Goal: Information Seeking & Learning: Find specific fact

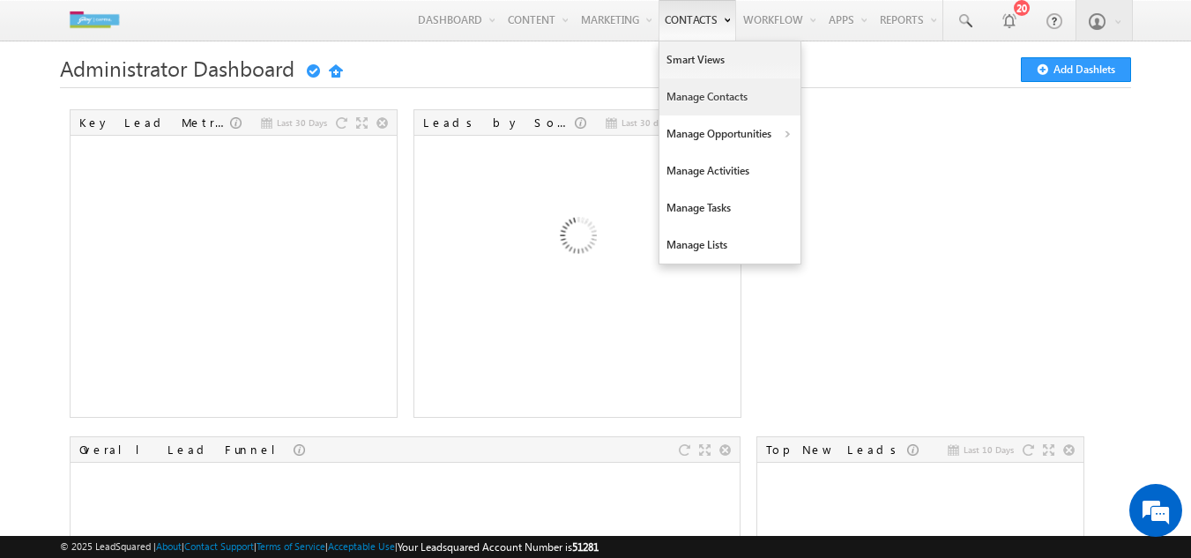
click at [688, 89] on link "Manage Contacts" at bounding box center [729, 96] width 141 height 37
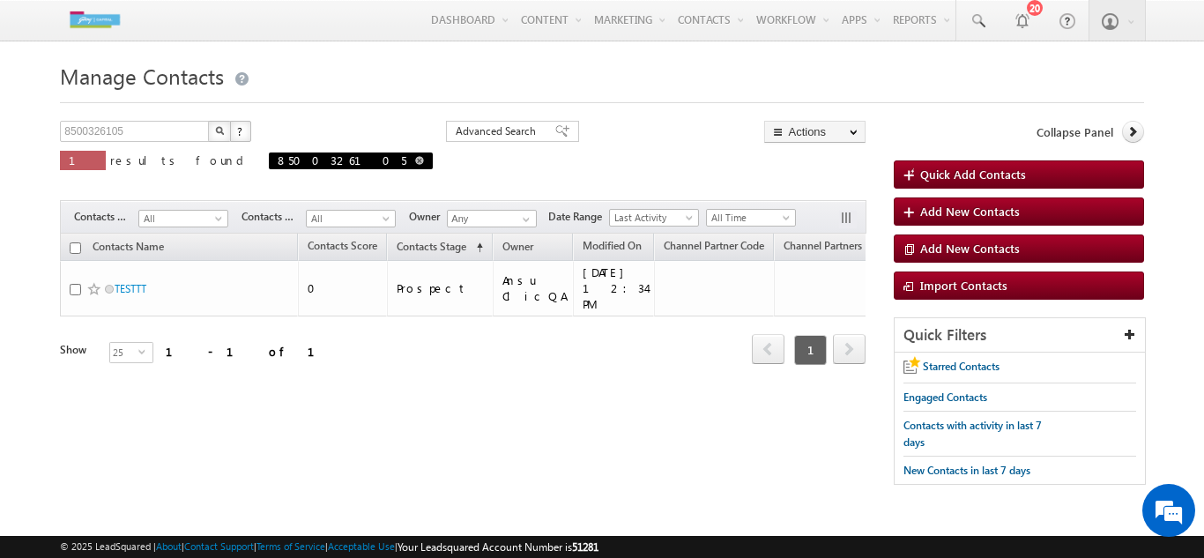
click at [415, 164] on span at bounding box center [419, 160] width 9 height 9
type input "Search Contacts"
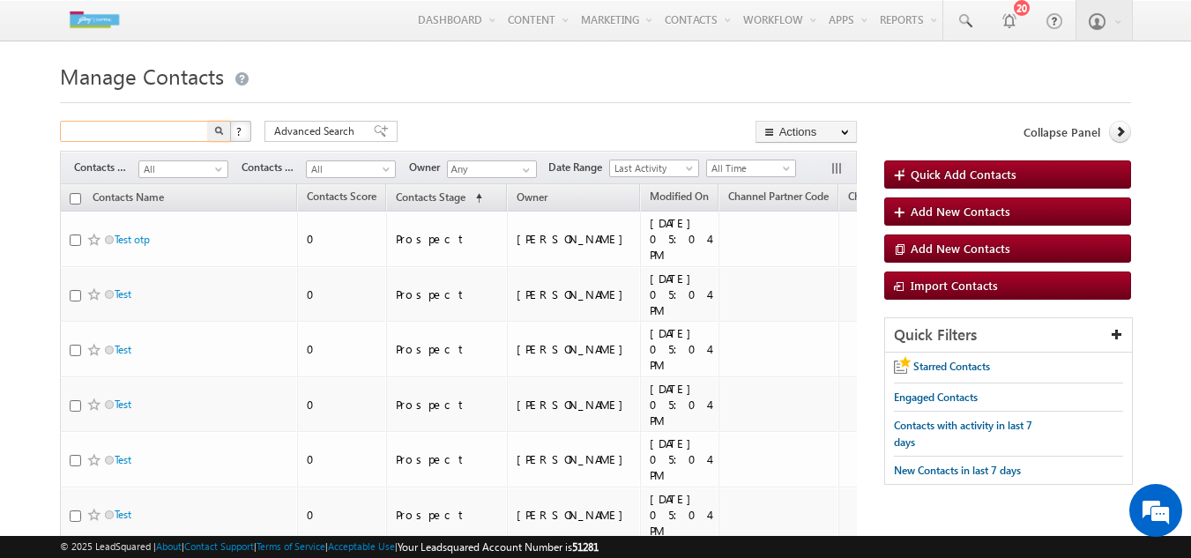
click at [121, 136] on input "text" at bounding box center [135, 131] width 151 height 21
paste input "GFL3001LP0015528"
click at [219, 130] on img "button" at bounding box center [219, 130] width 9 height 9
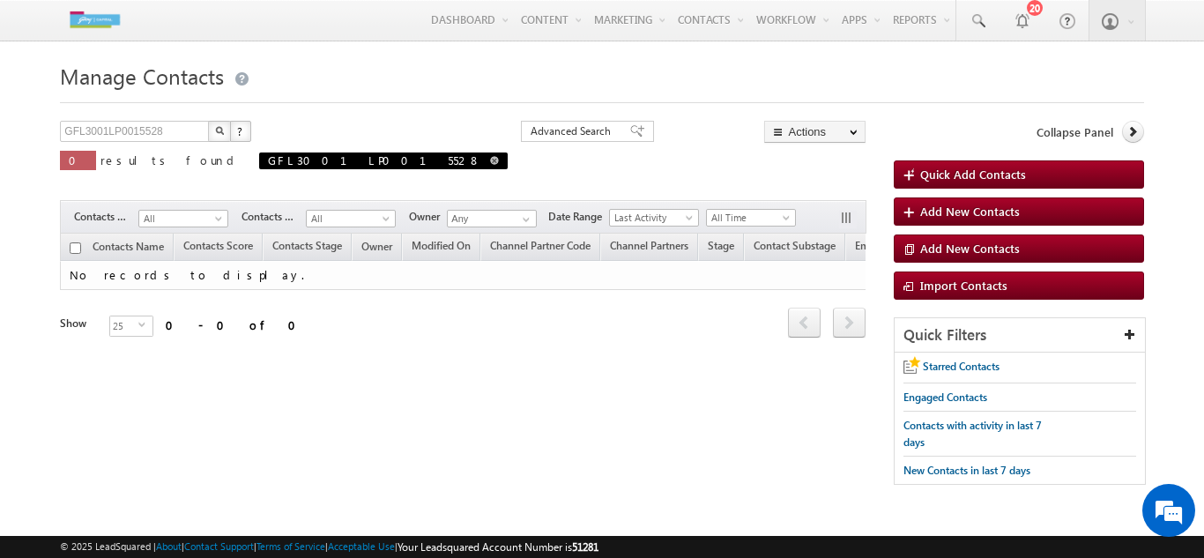
click at [490, 163] on span at bounding box center [494, 160] width 9 height 9
type input "Search Contacts"
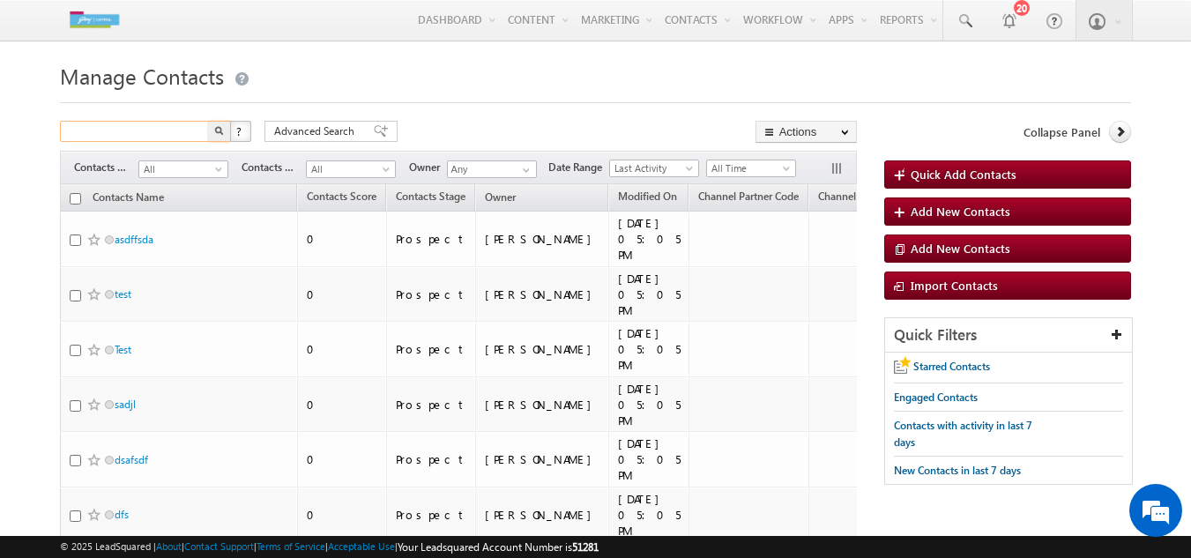
click at [90, 135] on input "text" at bounding box center [135, 131] width 151 height 21
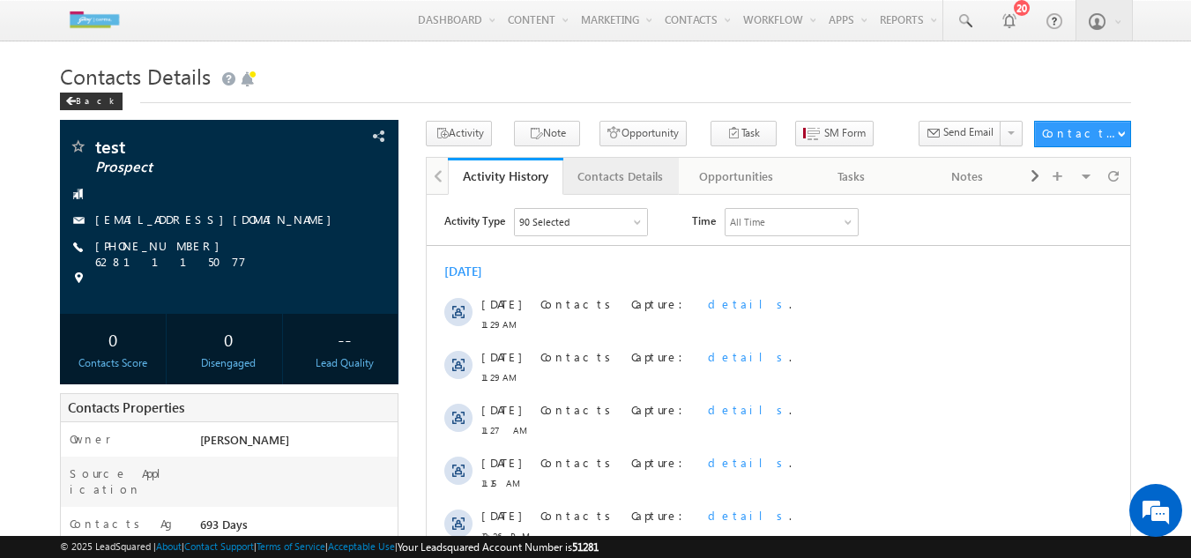
click at [617, 185] on div "Contacts Details" at bounding box center [620, 176] width 86 height 21
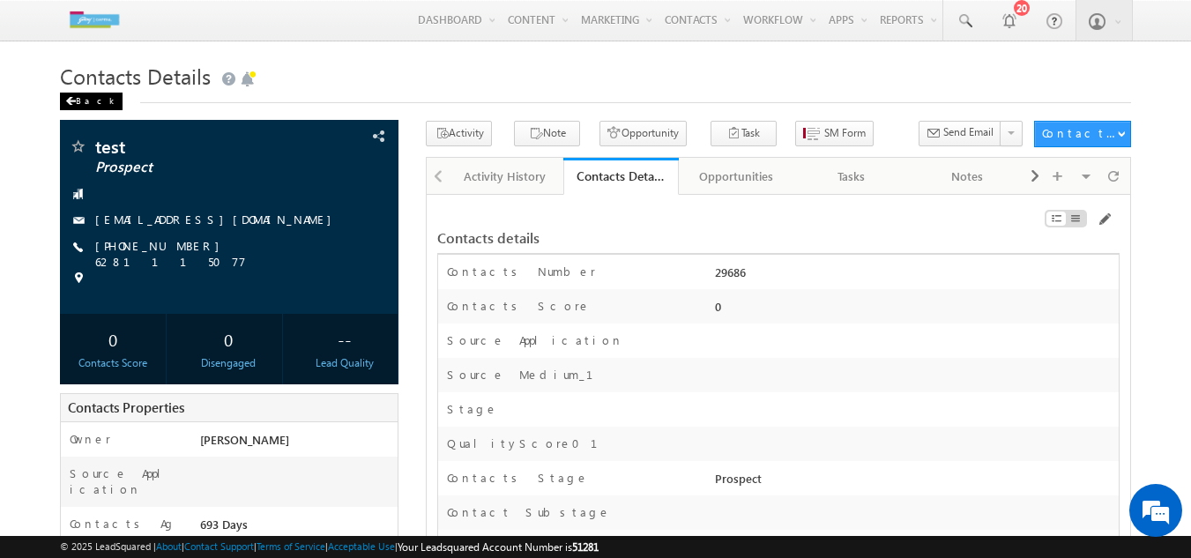
click at [85, 100] on div "Back" at bounding box center [91, 102] width 63 height 18
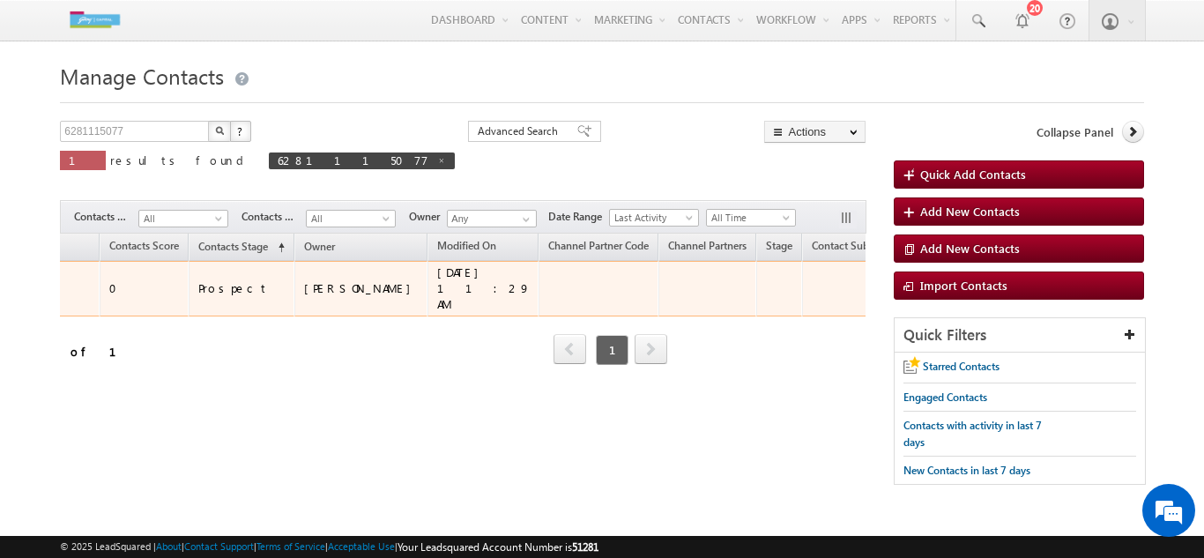
scroll to position [0, 99]
